Goal: Task Accomplishment & Management: Manage account settings

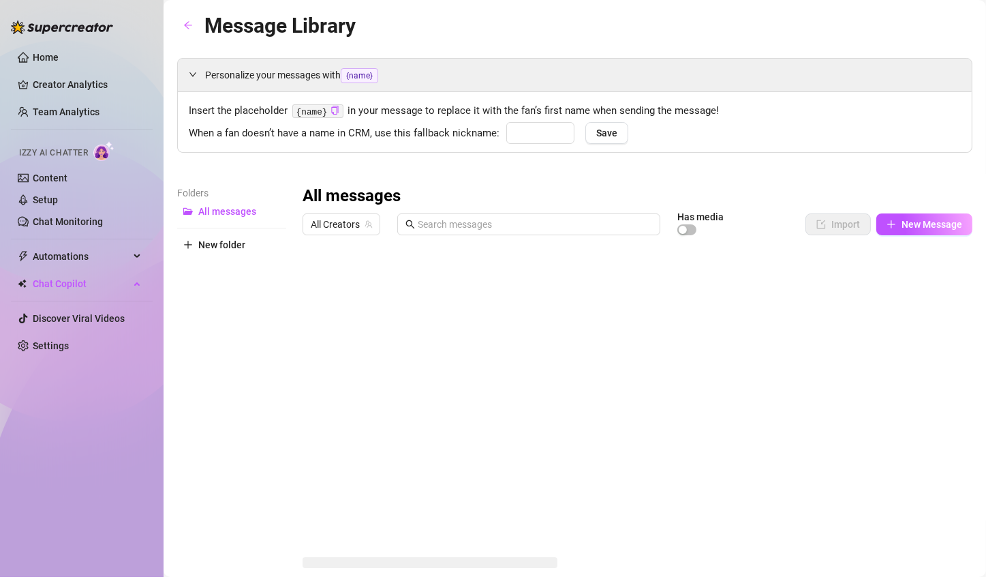
type input "love"
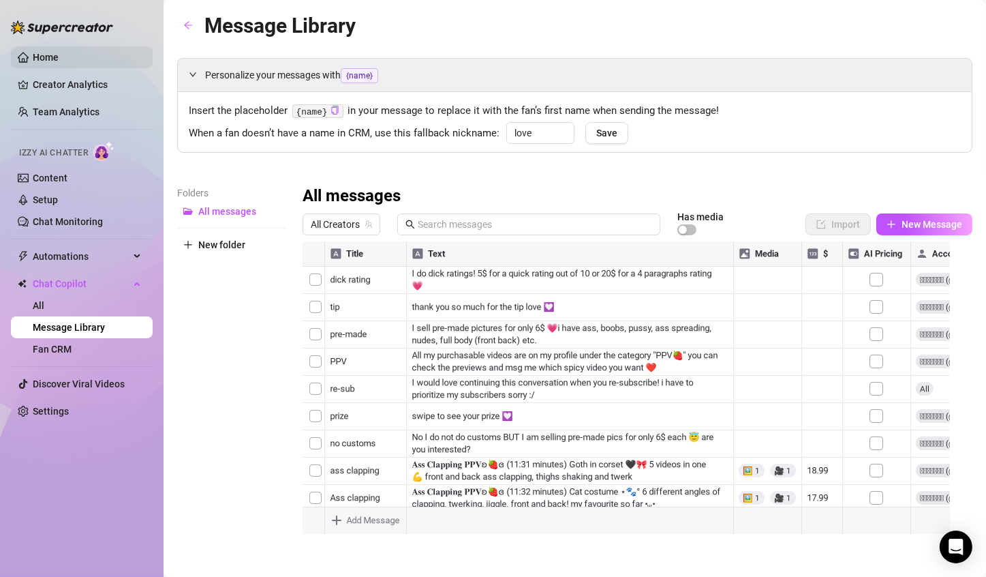
click at [59, 53] on link "Home" at bounding box center [46, 57] width 26 height 11
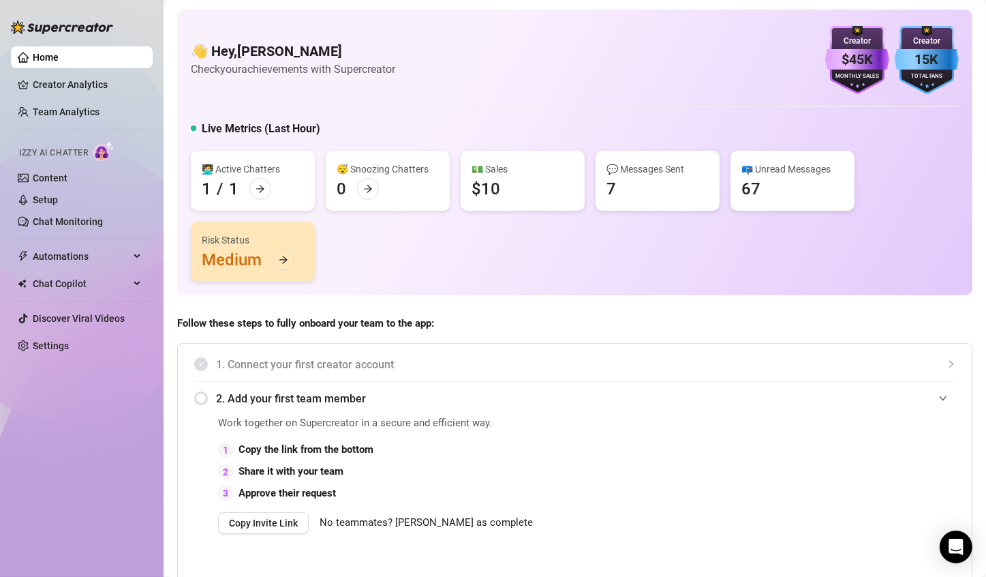
click at [59, 63] on link "Home" at bounding box center [46, 57] width 26 height 11
click at [103, 81] on link "Creator Analytics" at bounding box center [87, 85] width 109 height 22
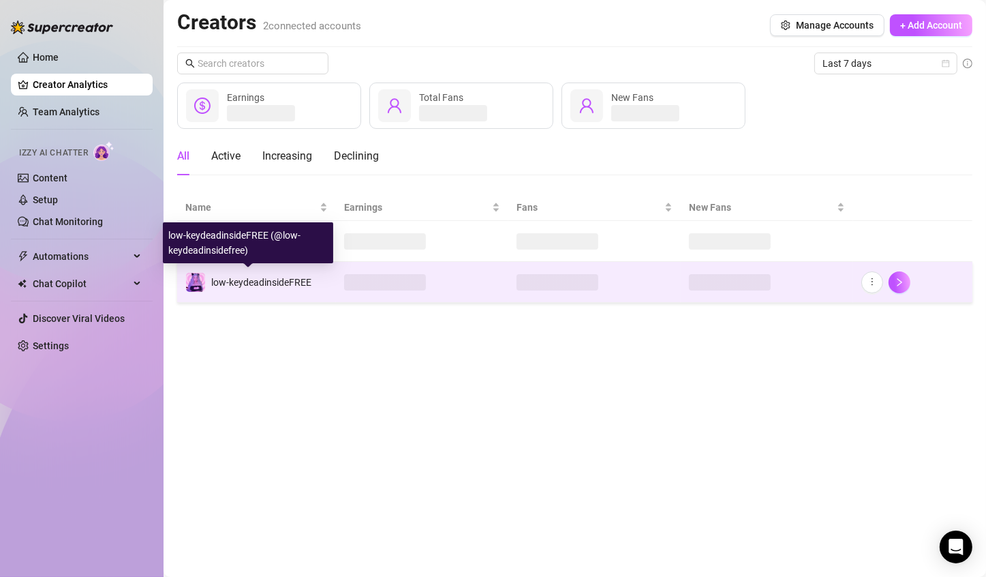
click at [243, 277] on span "low-keydeadinsideFREE" at bounding box center [261, 282] width 100 height 11
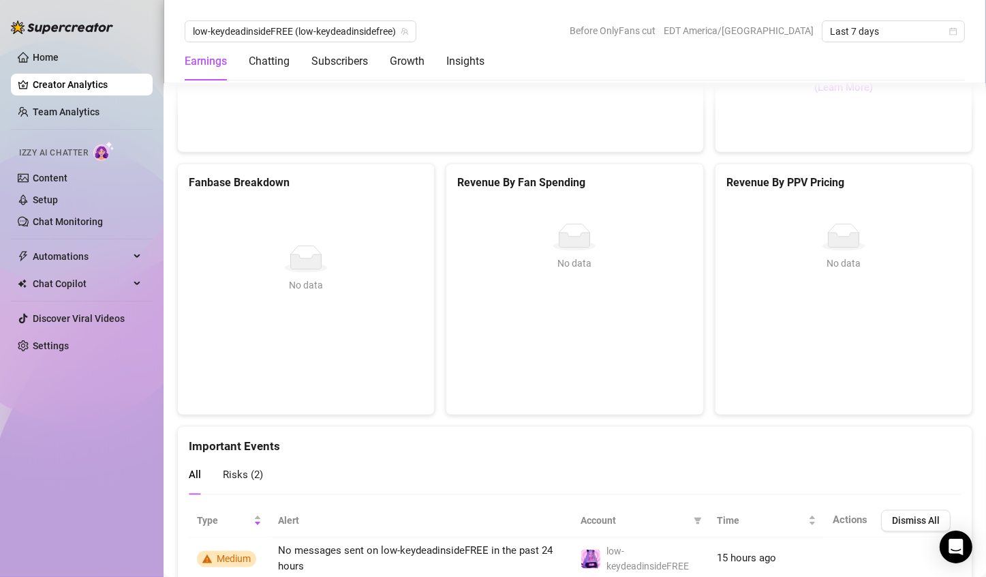
scroll to position [2337, 0]
click at [67, 172] on link "Content" at bounding box center [50, 177] width 35 height 11
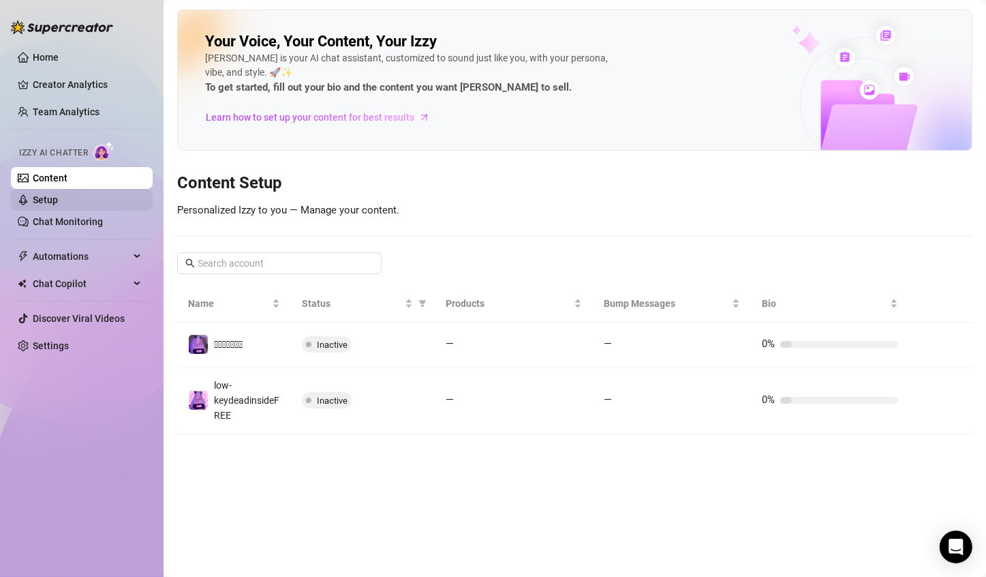
click at [58, 194] on link "Setup" at bounding box center [45, 199] width 25 height 11
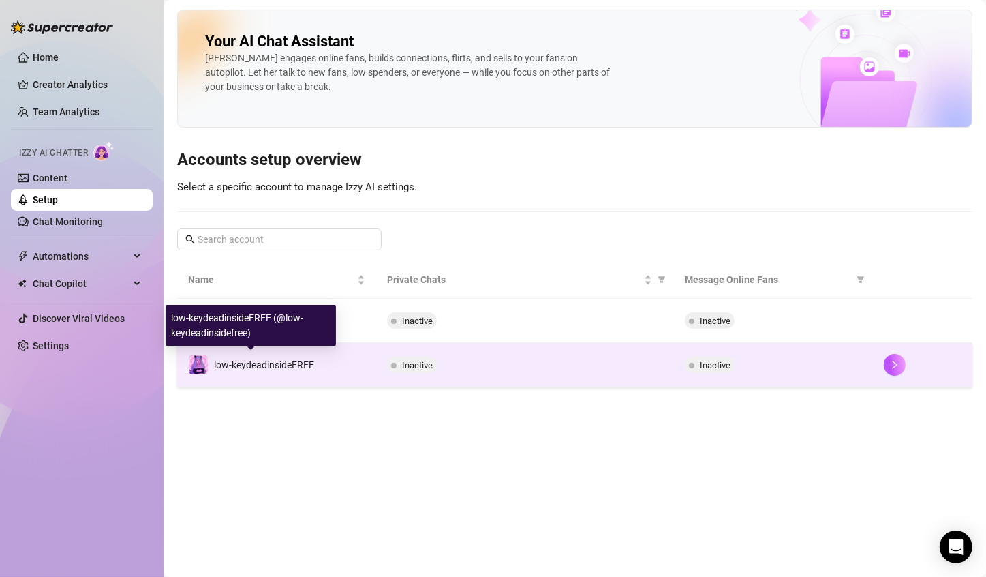
click at [272, 362] on span "low-keydeadinsideFREE" at bounding box center [264, 364] width 100 height 11
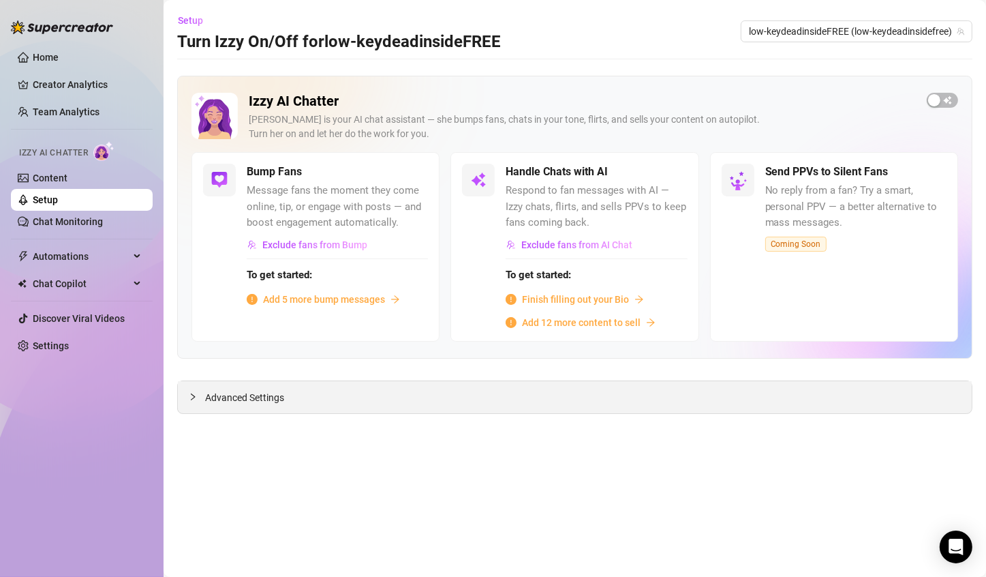
click at [258, 399] on span "Advanced Settings" at bounding box center [244, 397] width 79 height 15
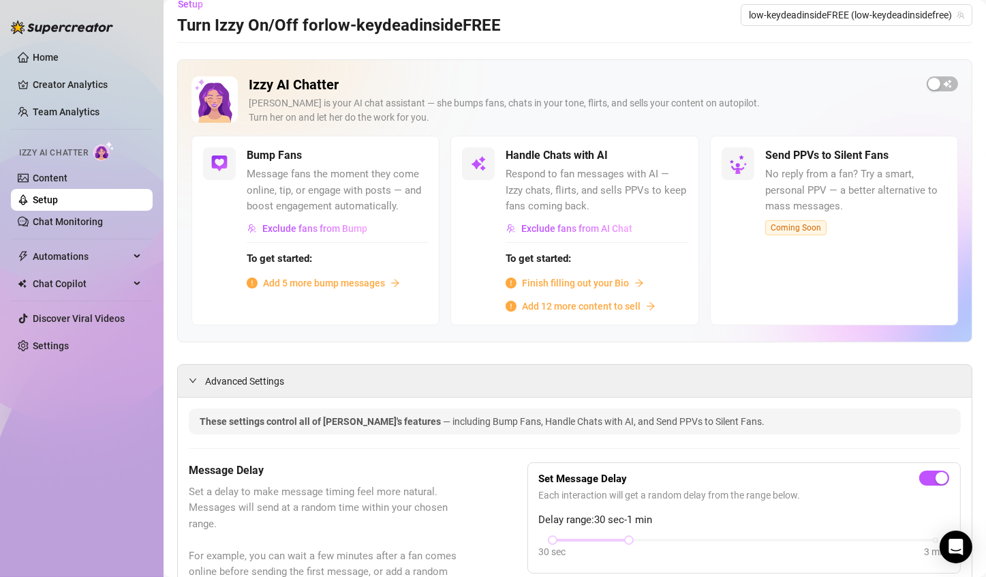
scroll to position [18, 0]
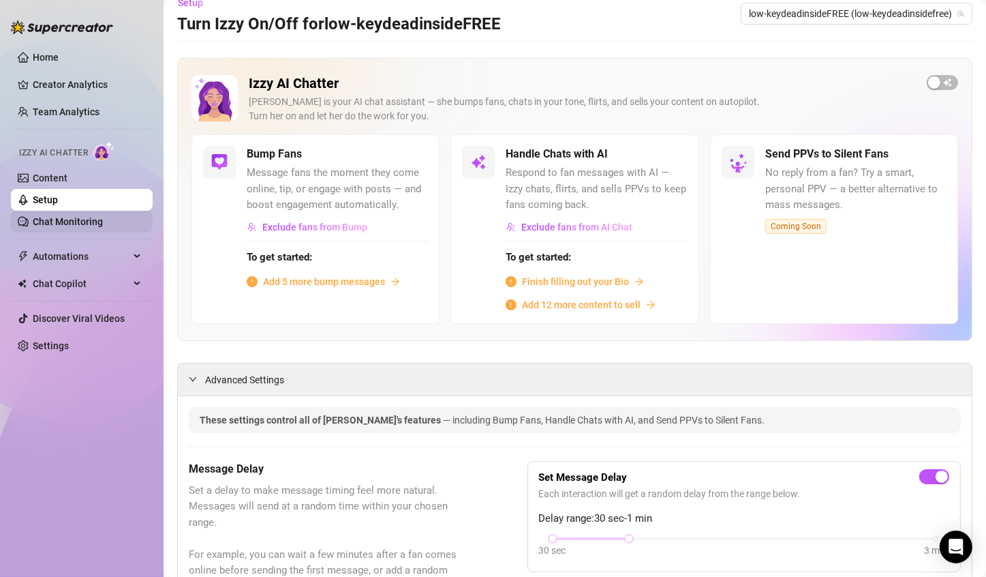
click at [103, 224] on link "Chat Monitoring" at bounding box center [68, 221] width 70 height 11
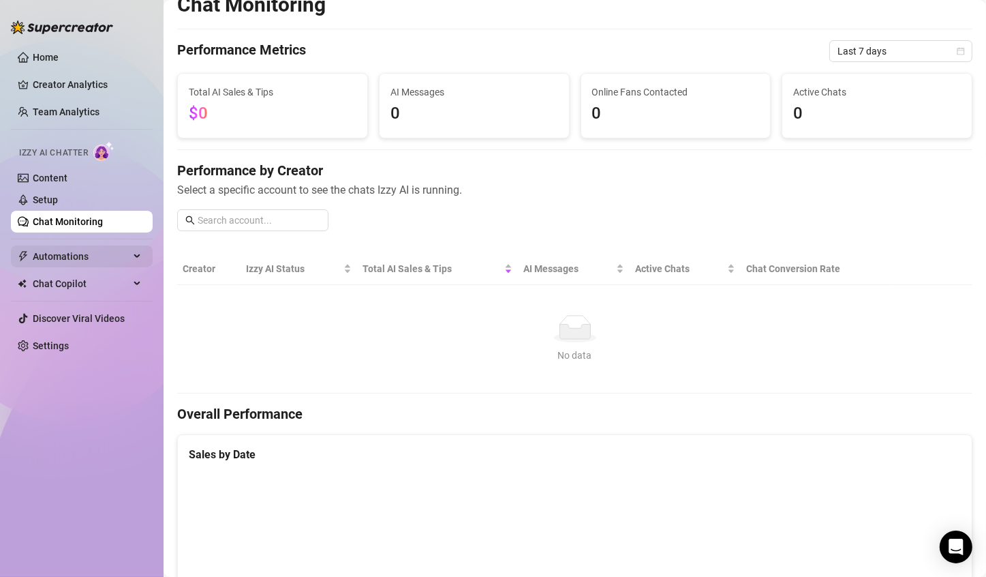
click at [112, 254] on span "Automations" at bounding box center [81, 256] width 97 height 22
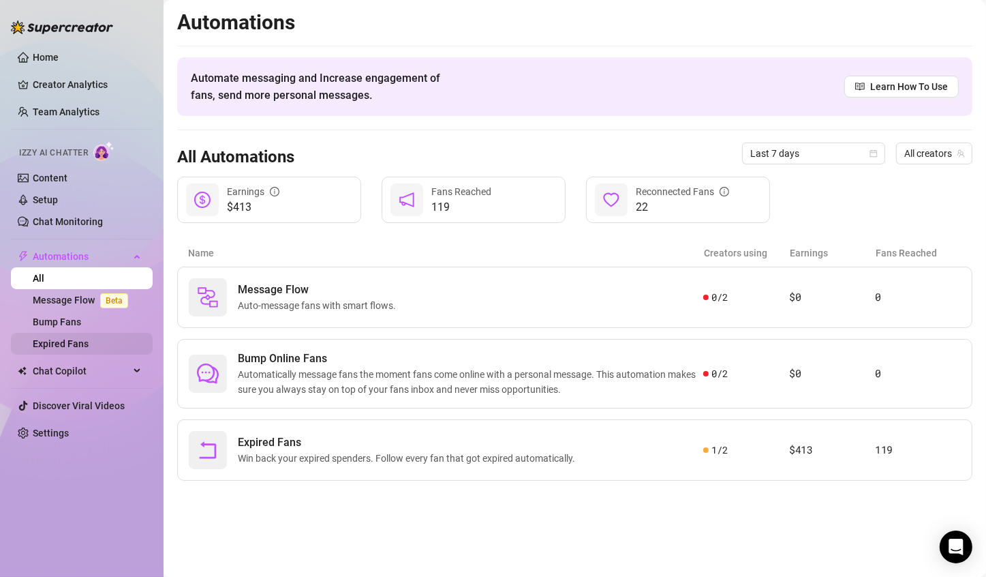
click at [83, 349] on link "Expired Fans" at bounding box center [61, 343] width 56 height 11
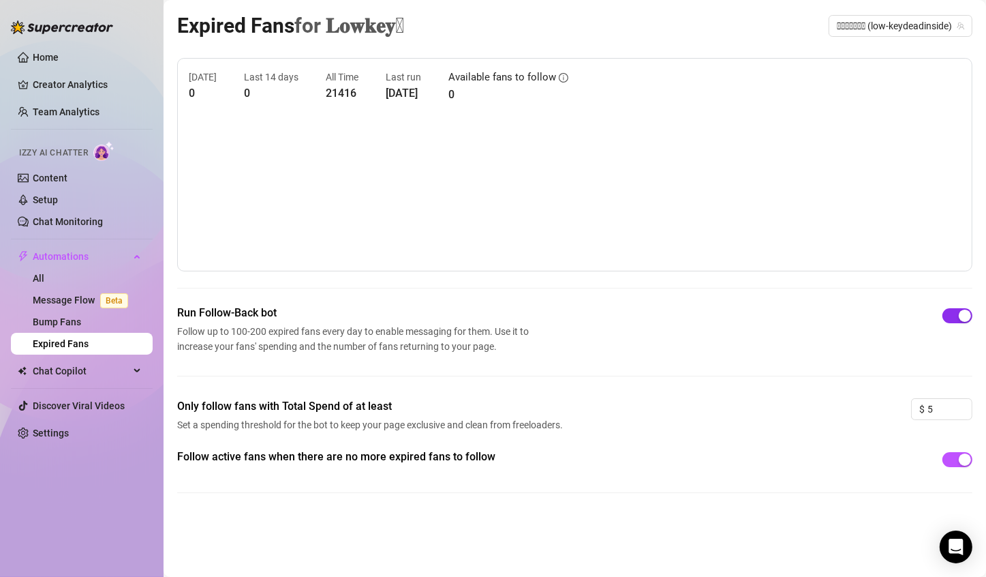
click at [950, 312] on span "button" at bounding box center [958, 315] width 30 height 15
click at [952, 461] on span "button" at bounding box center [958, 459] width 30 height 15
click at [947, 318] on div "button" at bounding box center [950, 316] width 12 height 12
click at [962, 455] on span "button" at bounding box center [958, 459] width 30 height 15
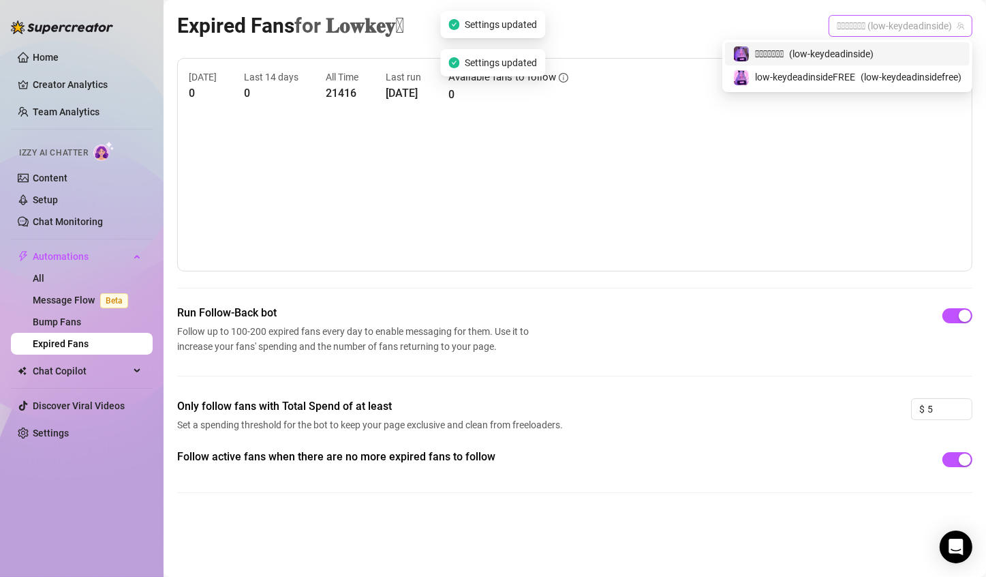
click at [912, 25] on span "𝐋𝐨𝐰𝐤𝐞𝐲𒉭 (low-keydeadinside)" at bounding box center [900, 26] width 127 height 20
click at [894, 81] on span "( low-keydeadinsidefree )" at bounding box center [911, 77] width 101 height 15
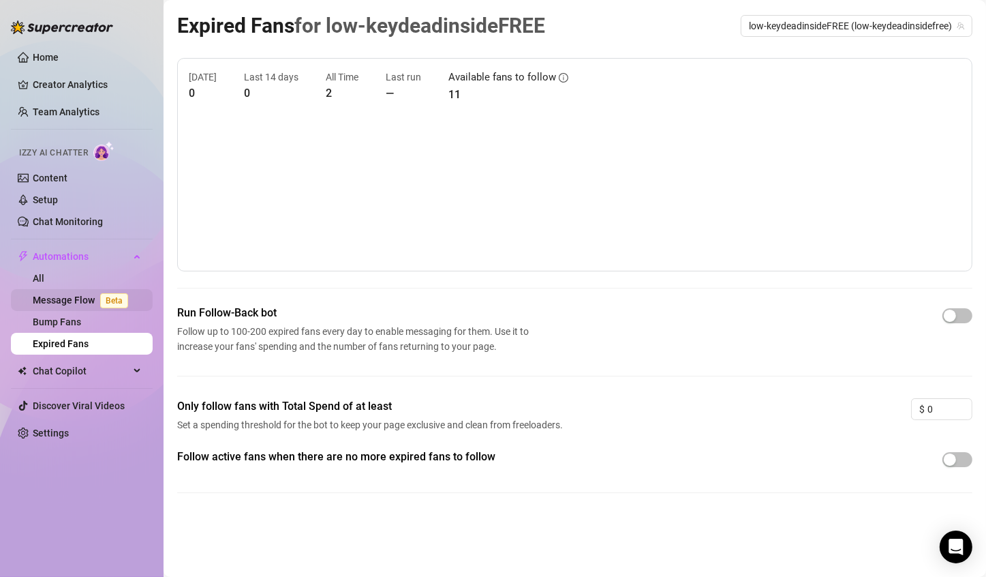
click at [111, 303] on span "Beta" at bounding box center [114, 300] width 28 height 15
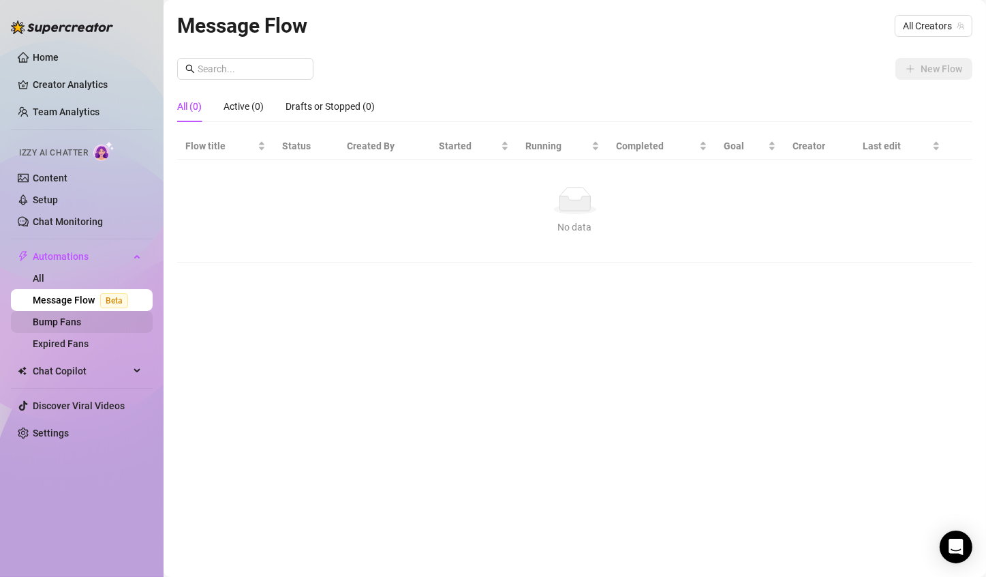
click at [81, 327] on link "Bump Fans" at bounding box center [57, 321] width 48 height 11
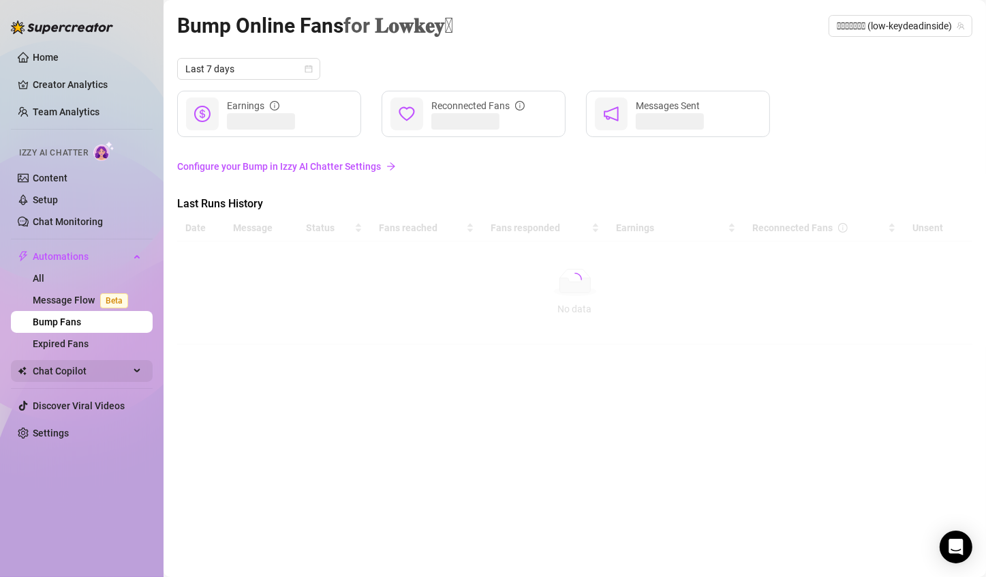
click at [101, 374] on span "Chat Copilot" at bounding box center [81, 371] width 97 height 22
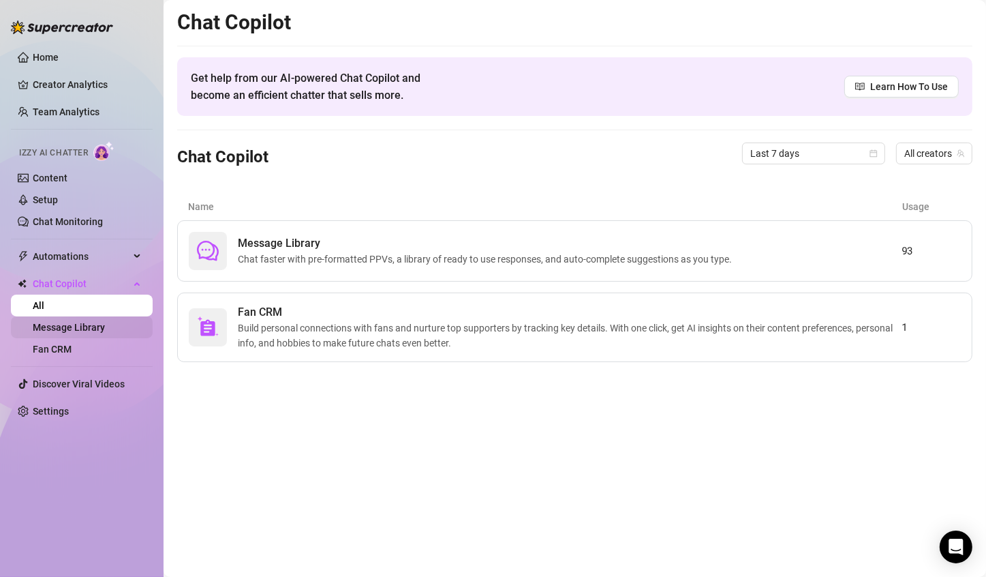
click at [95, 325] on link "Message Library" at bounding box center [69, 327] width 72 height 11
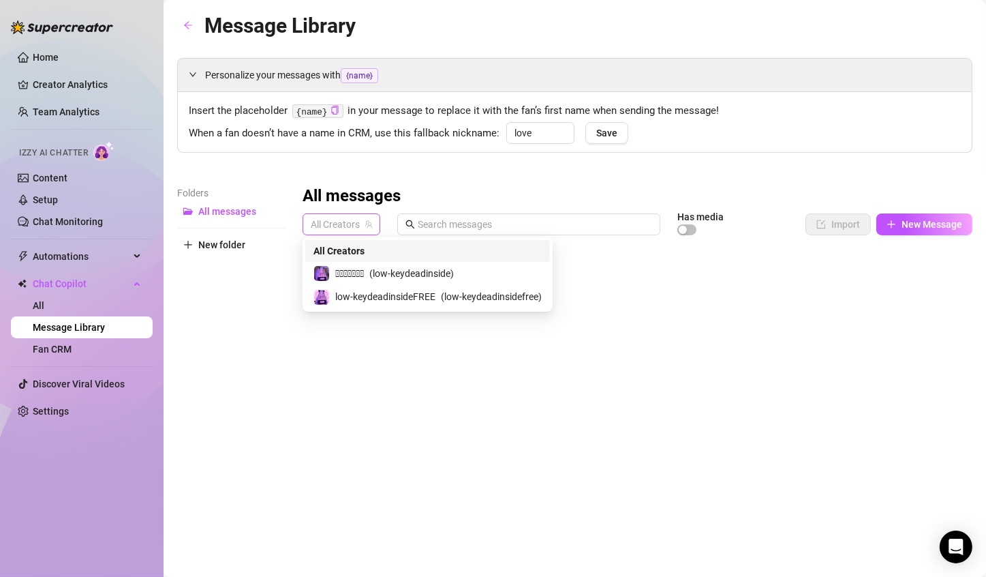
click at [352, 227] on span "All Creators" at bounding box center [341, 224] width 61 height 20
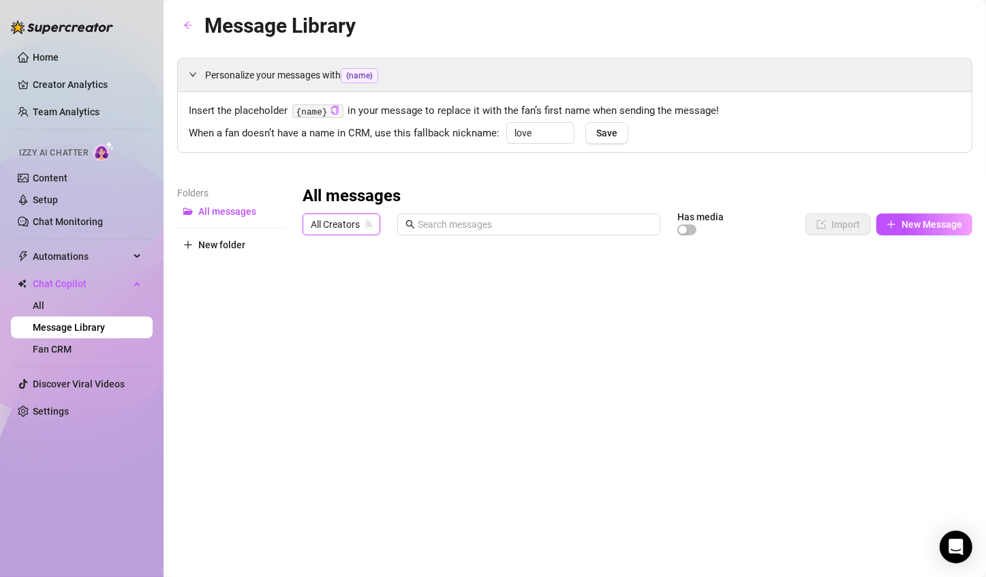
click at [352, 227] on span "All Creators" at bounding box center [341, 224] width 61 height 20
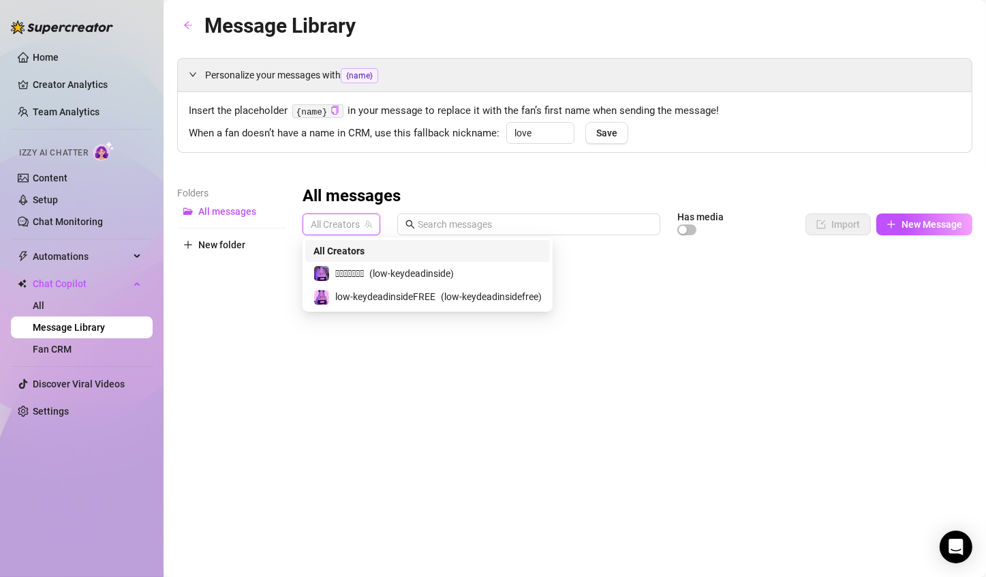
click at [352, 227] on span "All Creators" at bounding box center [341, 224] width 61 height 20
click at [348, 299] on span "low-keydeadinsideFREE" at bounding box center [385, 296] width 100 height 15
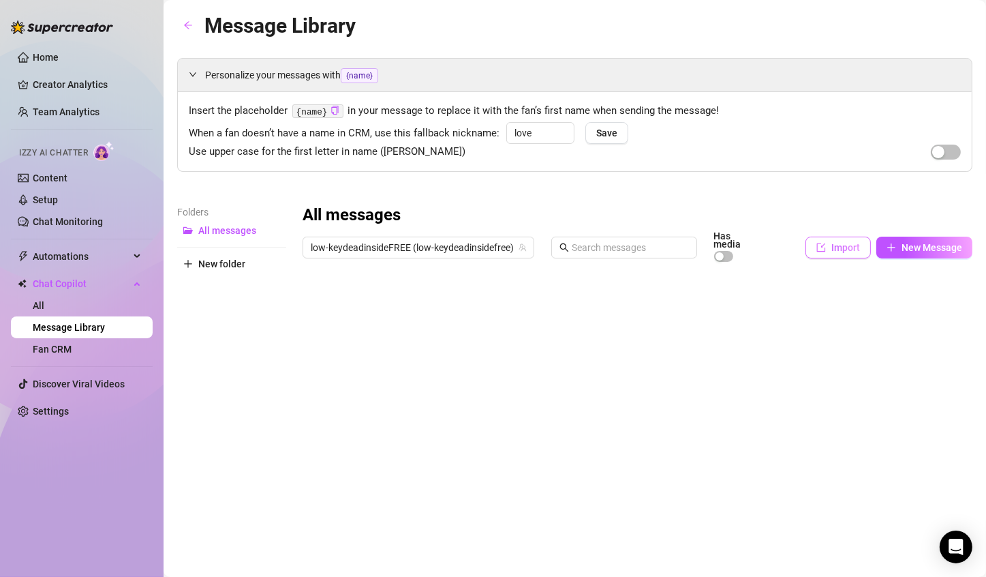
click at [812, 237] on button "Import" at bounding box center [838, 248] width 65 height 22
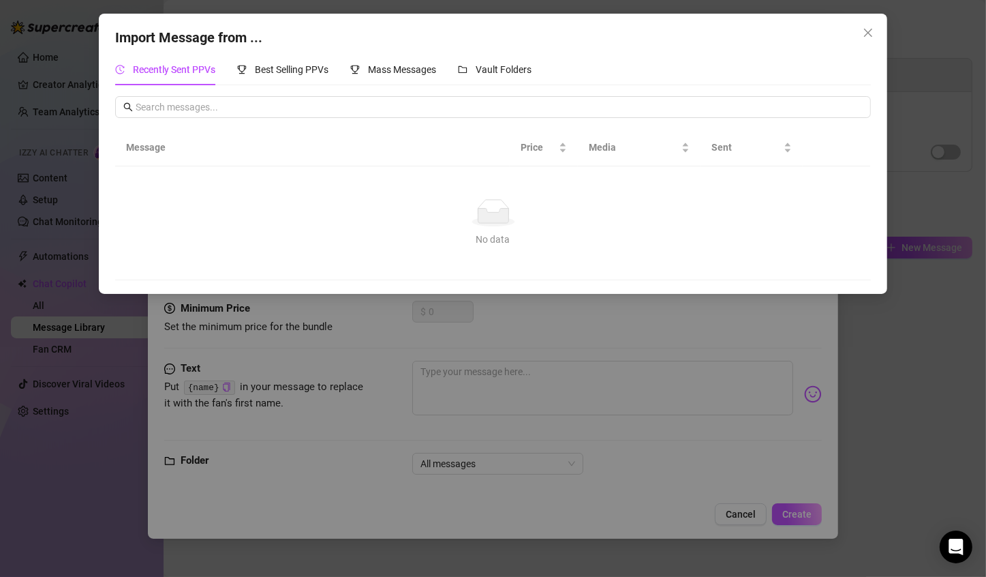
click at [708, 307] on div "Import Message from ... Recently Sent PPVs Best Selling PPVs Mass Messages Vaul…" at bounding box center [493, 288] width 986 height 577
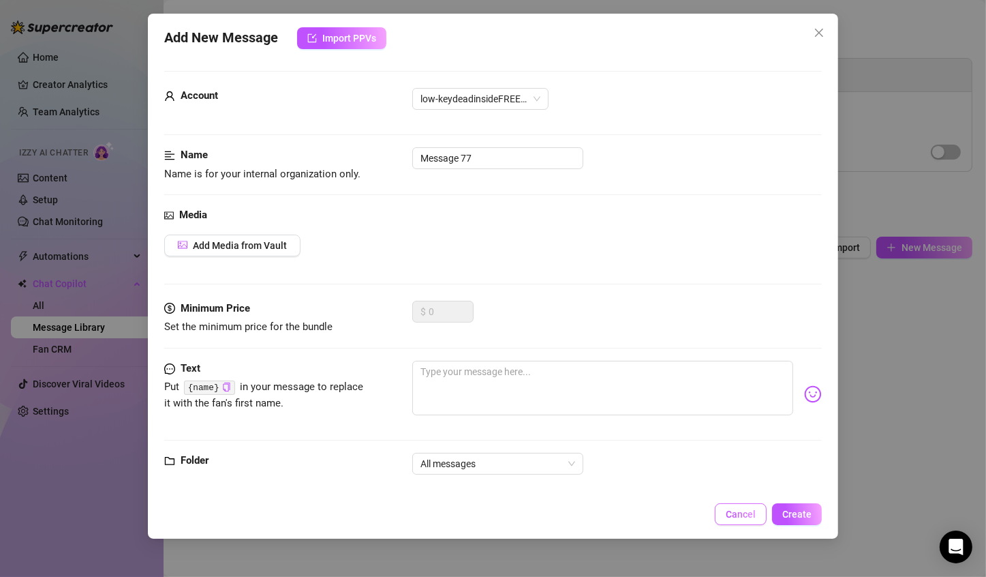
click at [733, 512] on span "Cancel" at bounding box center [741, 514] width 30 height 11
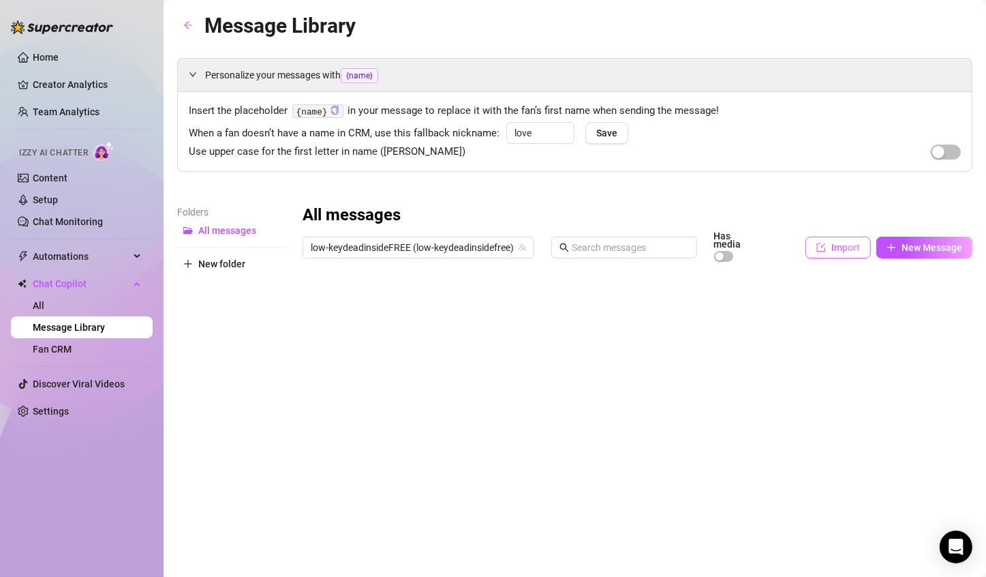
click at [832, 245] on span "Import" at bounding box center [846, 247] width 29 height 11
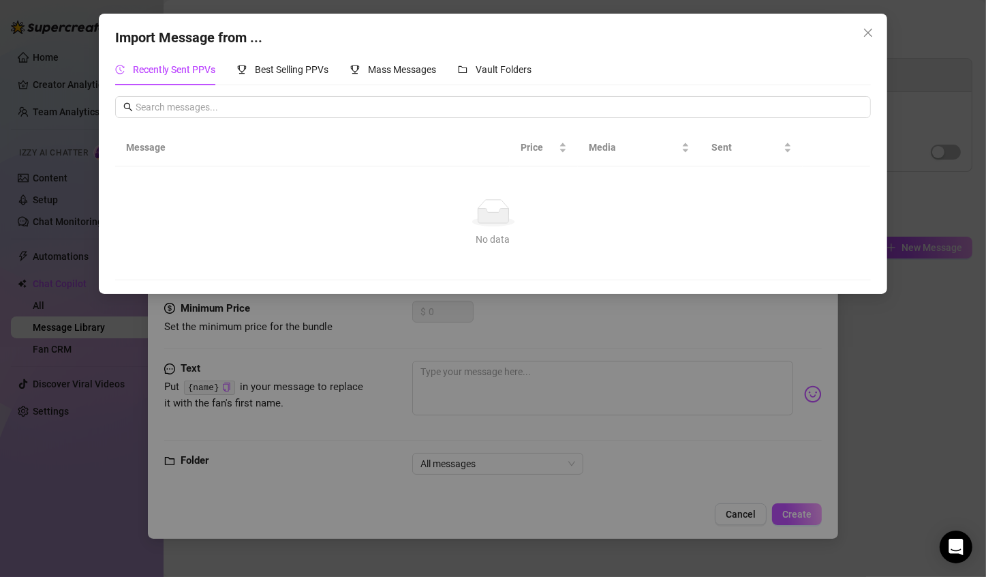
click at [637, 519] on div "Import Message from ... Recently Sent PPVs Best Selling PPVs Mass Messages Vaul…" at bounding box center [493, 288] width 986 height 577
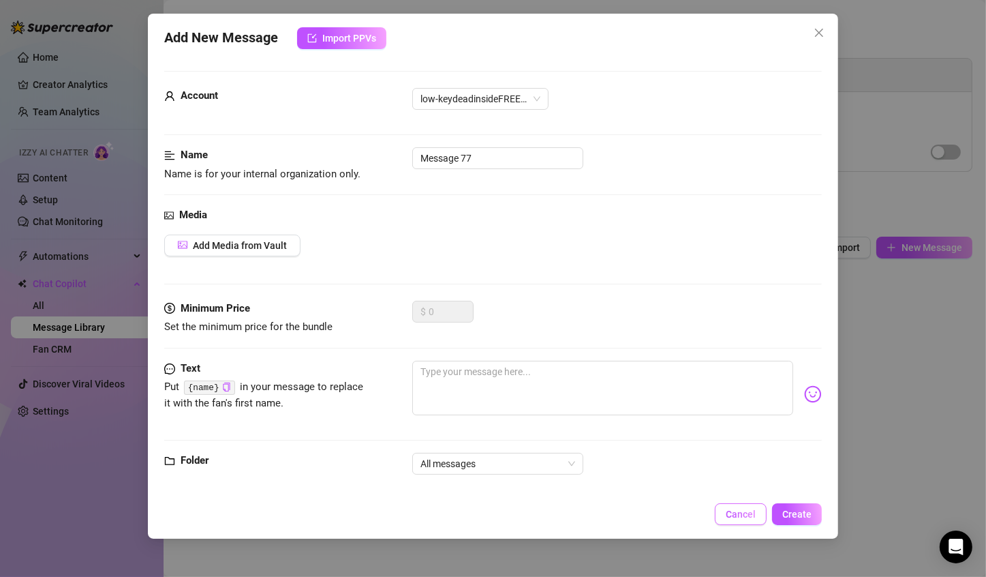
click at [738, 509] on span "Cancel" at bounding box center [741, 514] width 30 height 11
